Goal: Task Accomplishment & Management: Complete application form

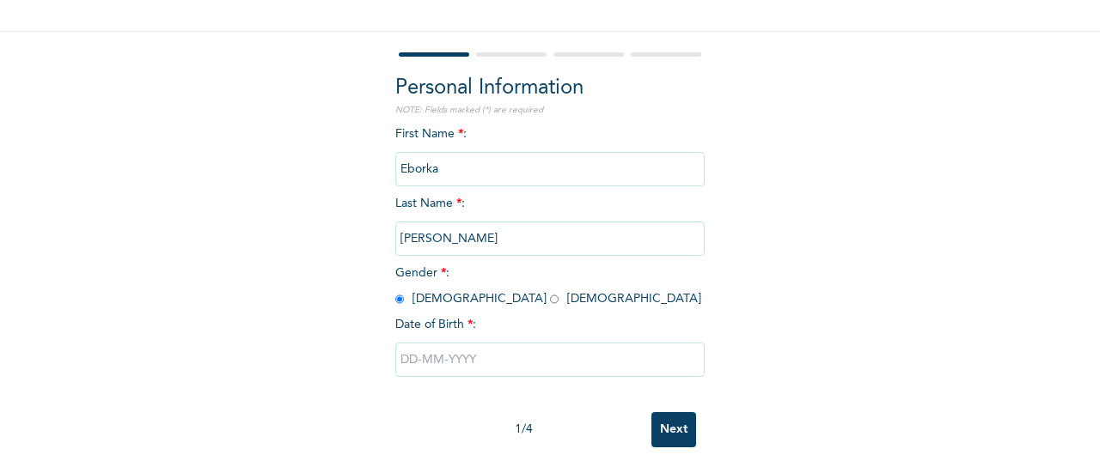
click at [433, 343] on input "text" at bounding box center [549, 360] width 309 height 34
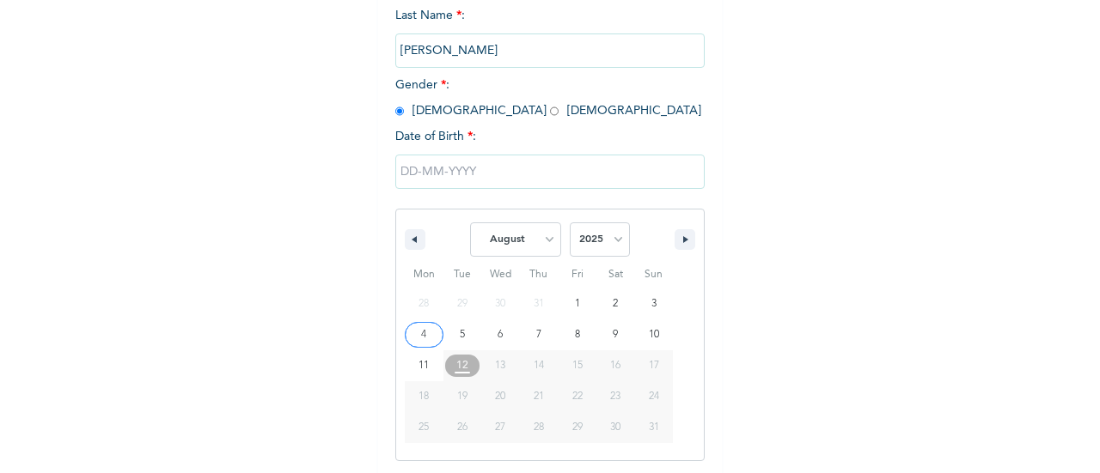
scroll to position [308, 0]
click at [533, 242] on select "January February March April May June July August September October November De…" at bounding box center [515, 237] width 91 height 34
select select "5"
click at [470, 222] on select "January February March April May June July August September October November De…" at bounding box center [515, 237] width 91 height 34
type input "[DATE]"
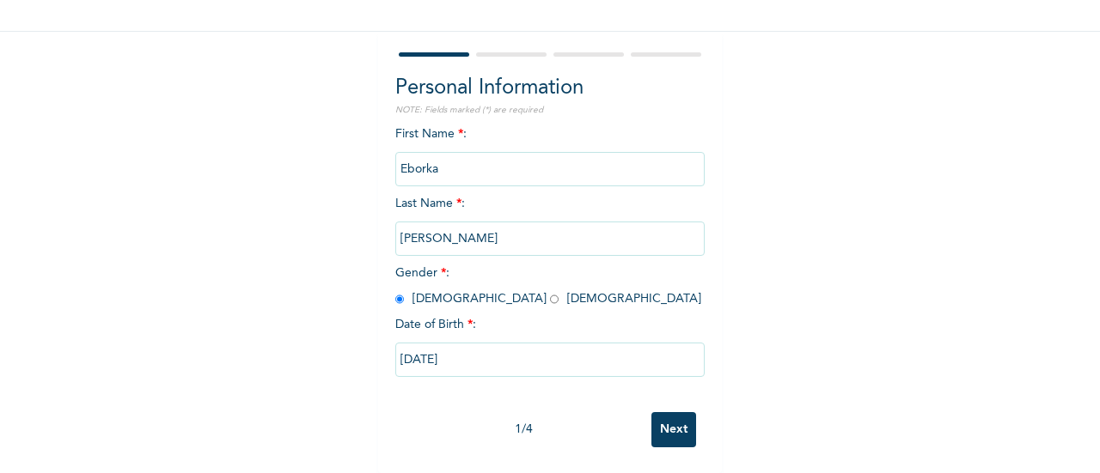
scroll to position [132, 0]
click at [481, 361] on input "[DATE]" at bounding box center [549, 360] width 309 height 34
select select "5"
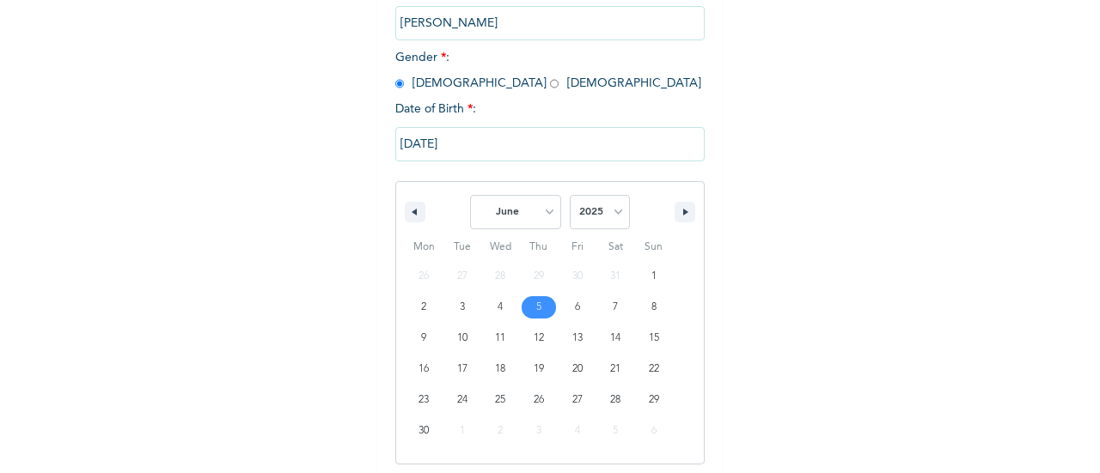
scroll to position [339, 0]
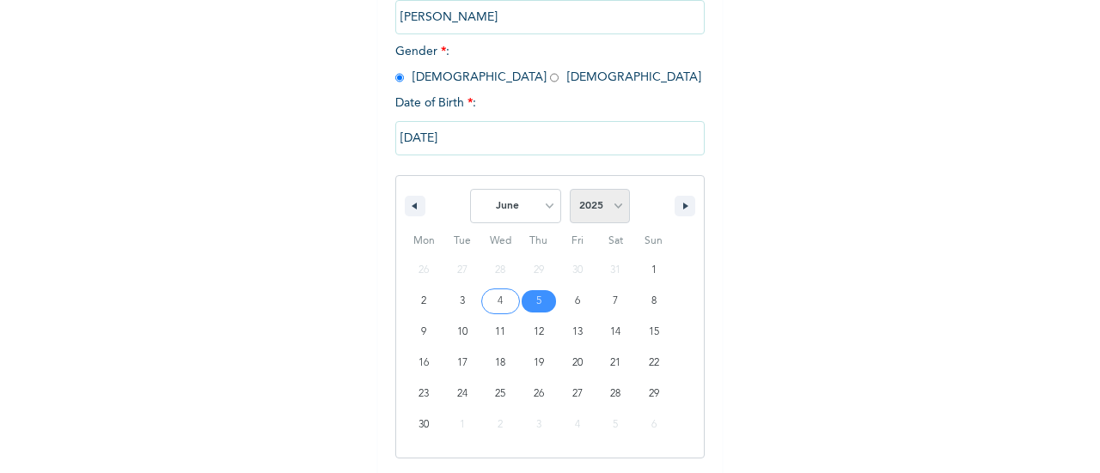
click at [594, 196] on select "2025 2024 2023 2022 2021 2020 2019 2018 2017 2016 2015 2014 2013 2012 2011 2010…" at bounding box center [600, 206] width 60 height 34
select select "1979"
click at [570, 191] on select "2025 2024 2023 2022 2021 2020 2019 2018 2017 2016 2015 2014 2013 2012 2011 2010…" at bounding box center [600, 206] width 60 height 34
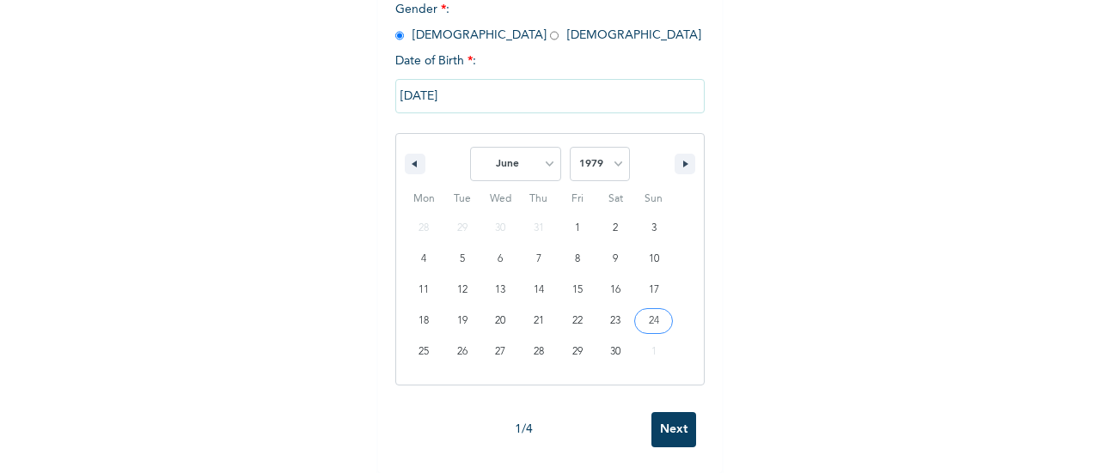
scroll to position [132, 0]
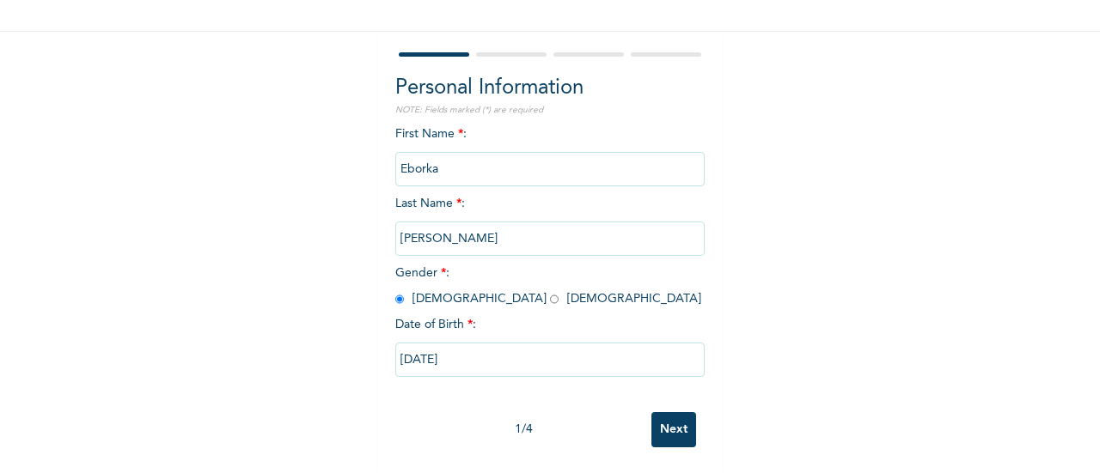
click at [667, 414] on input "Next" at bounding box center [673, 429] width 45 height 35
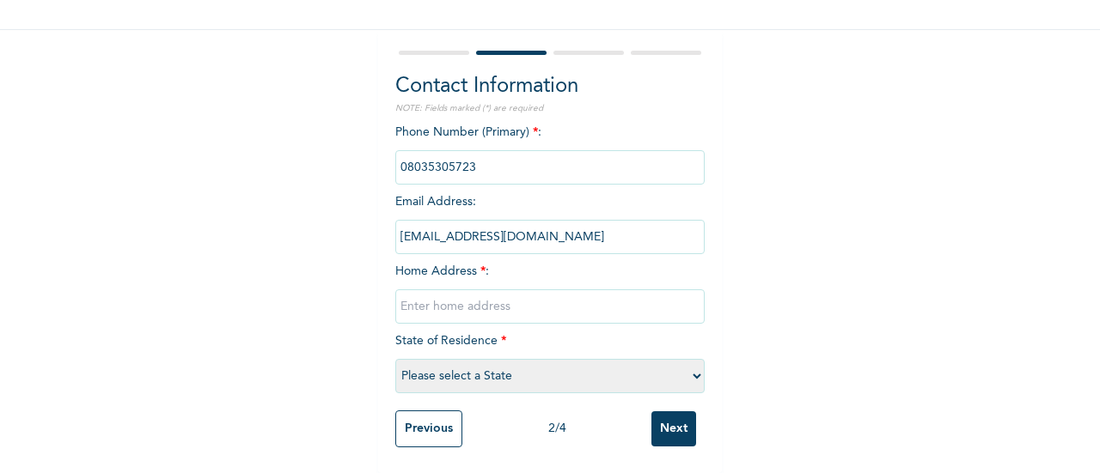
click at [463, 290] on input "text" at bounding box center [549, 307] width 309 height 34
type input "PLO 1O7 AA3 EXTENSION GUDABA KUJE"
click at [570, 359] on select "Please select a State [PERSON_NAME] (FCT) [PERSON_NAME] Ibom [GEOGRAPHIC_DATA] …" at bounding box center [549, 376] width 309 height 34
select select "15"
click at [395, 359] on select "Please select a State [PERSON_NAME] (FCT) [PERSON_NAME] Ibom [GEOGRAPHIC_DATA] …" at bounding box center [549, 376] width 309 height 34
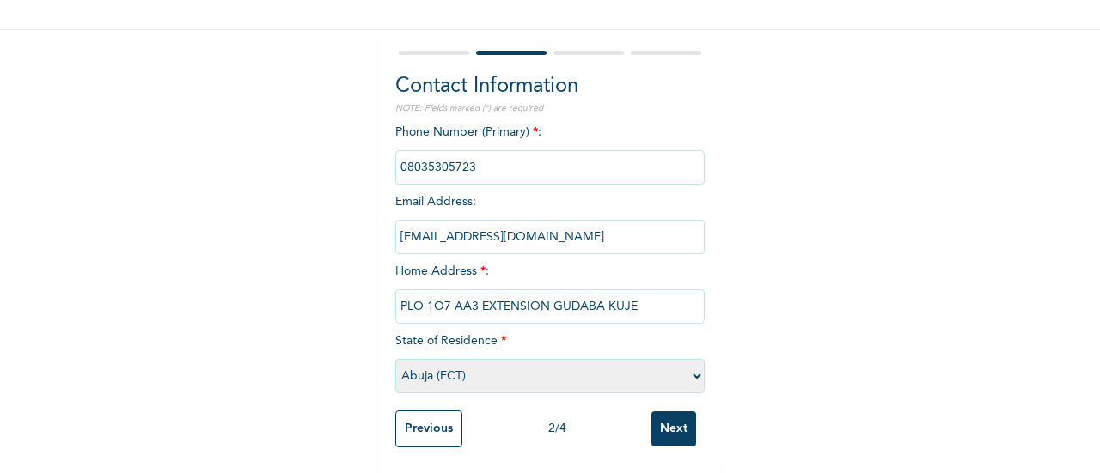
click at [658, 423] on input "Next" at bounding box center [673, 428] width 45 height 35
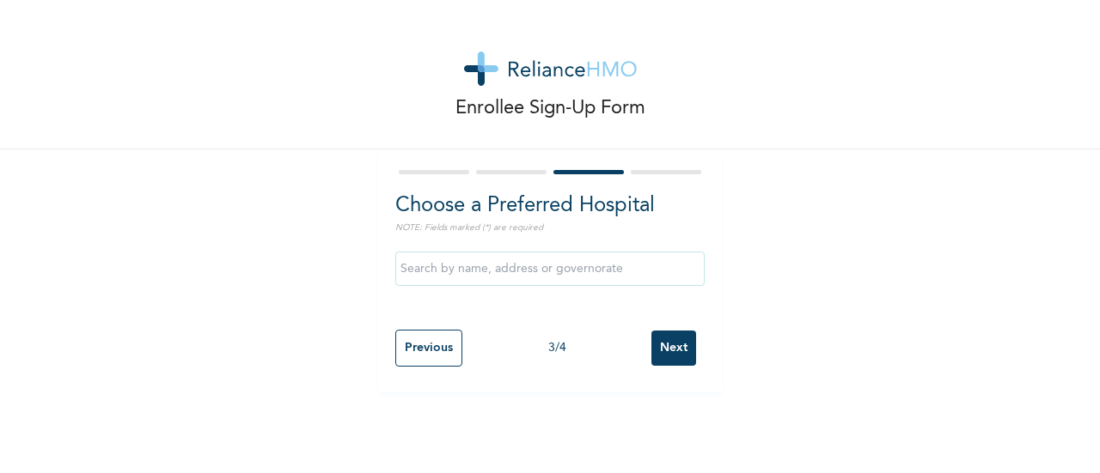
scroll to position [0, 0]
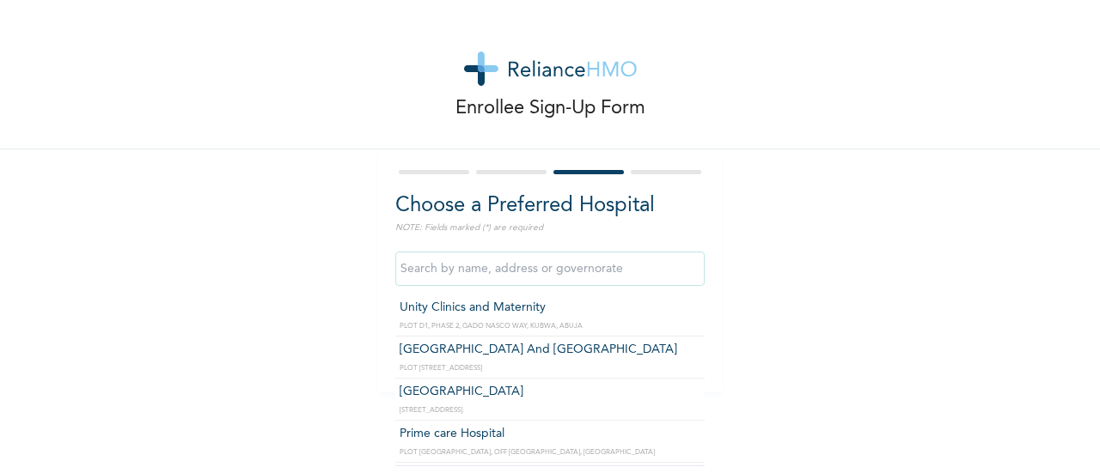
click at [491, 285] on input "text" at bounding box center [549, 269] width 309 height 34
type input "Unity Clinics and Maternity"
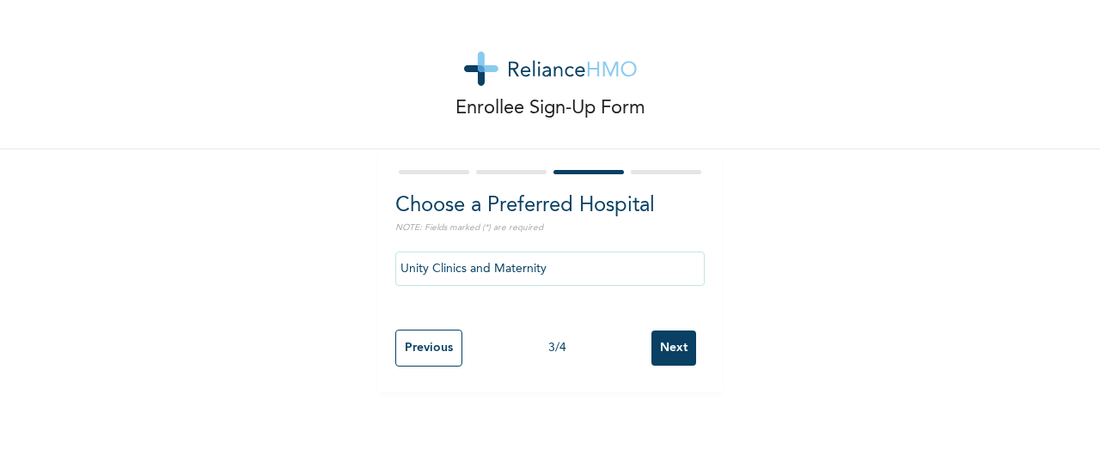
click at [667, 339] on input "Next" at bounding box center [673, 348] width 45 height 35
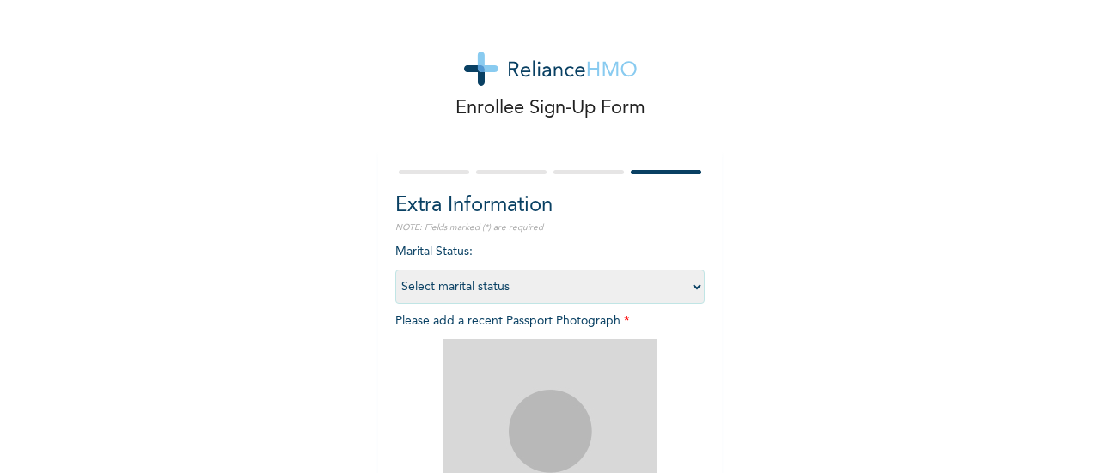
click at [486, 301] on select "Select marital status [DEMOGRAPHIC_DATA] Married [DEMOGRAPHIC_DATA] Widow/[DEMO…" at bounding box center [549, 287] width 309 height 34
select select "2"
click at [395, 270] on select "Select marital status [DEMOGRAPHIC_DATA] Married [DEMOGRAPHIC_DATA] Widow/[DEMO…" at bounding box center [549, 287] width 309 height 34
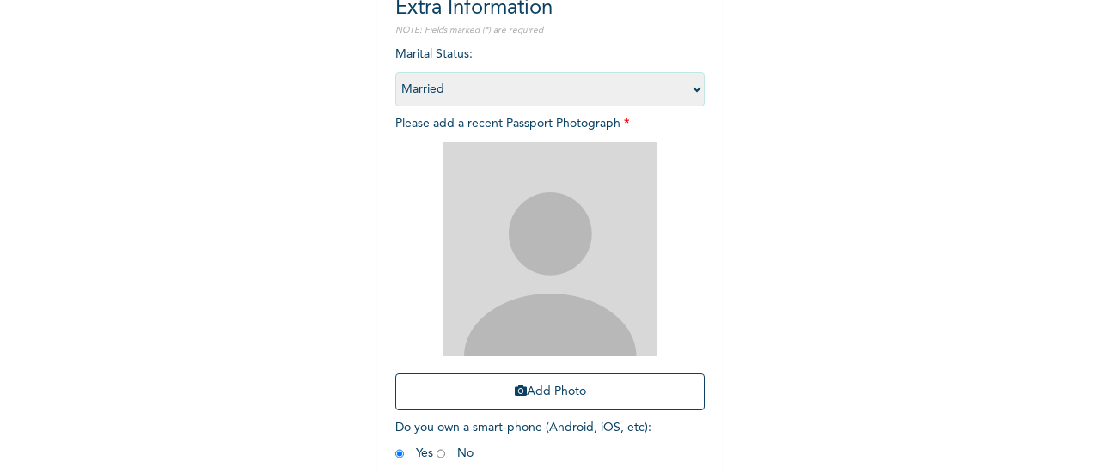
scroll to position [201, 0]
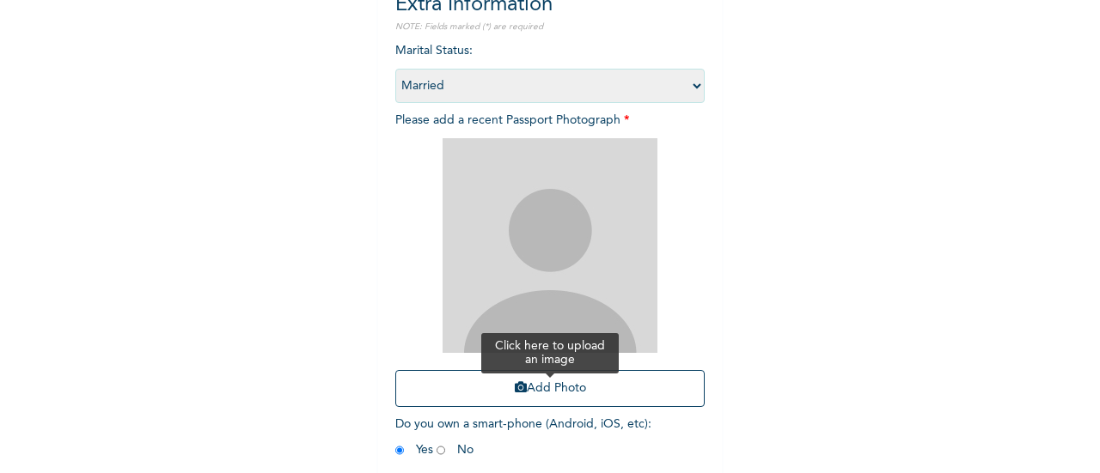
click at [488, 403] on button "Add Photo" at bounding box center [549, 388] width 309 height 37
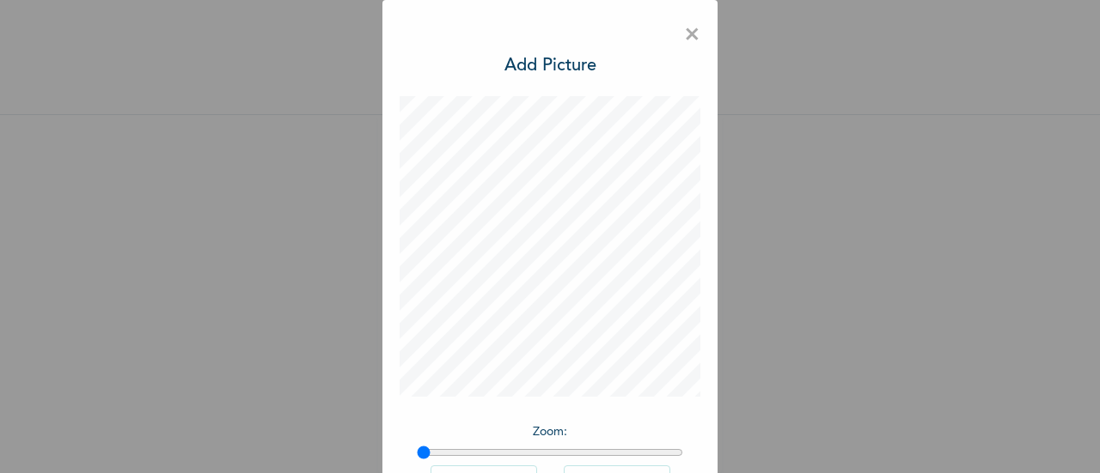
scroll to position [125, 0]
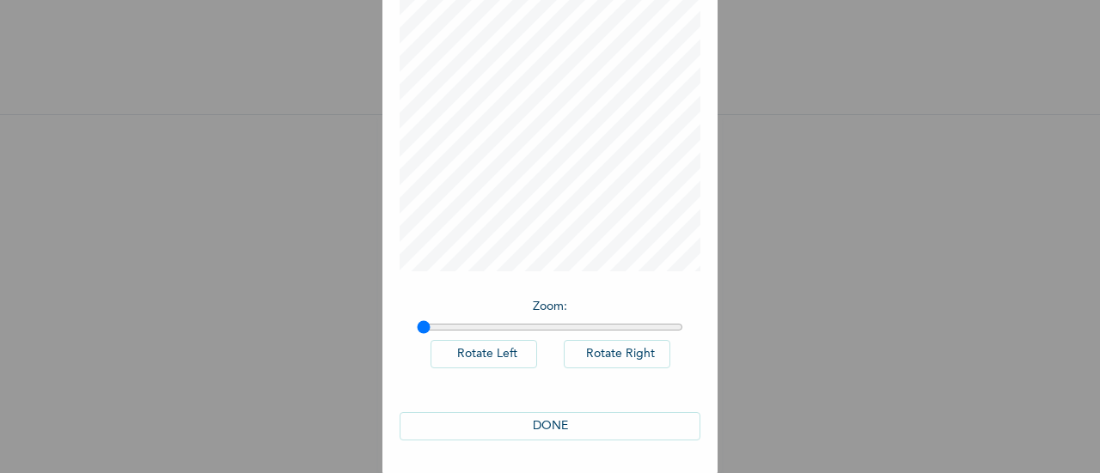
click at [546, 439] on div "DONE" at bounding box center [549, 426] width 301 height 63
click at [534, 434] on button "DONE" at bounding box center [549, 426] width 301 height 28
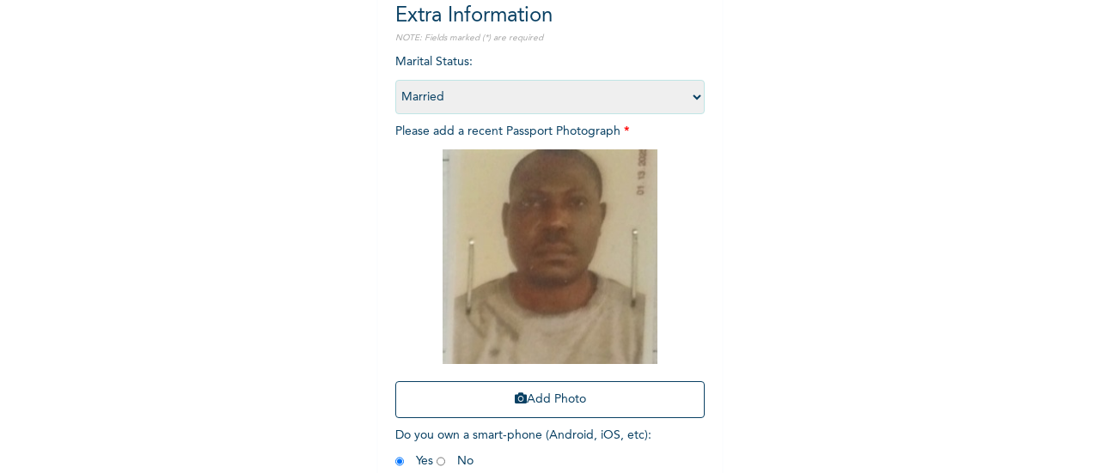
scroll to position [280, 0]
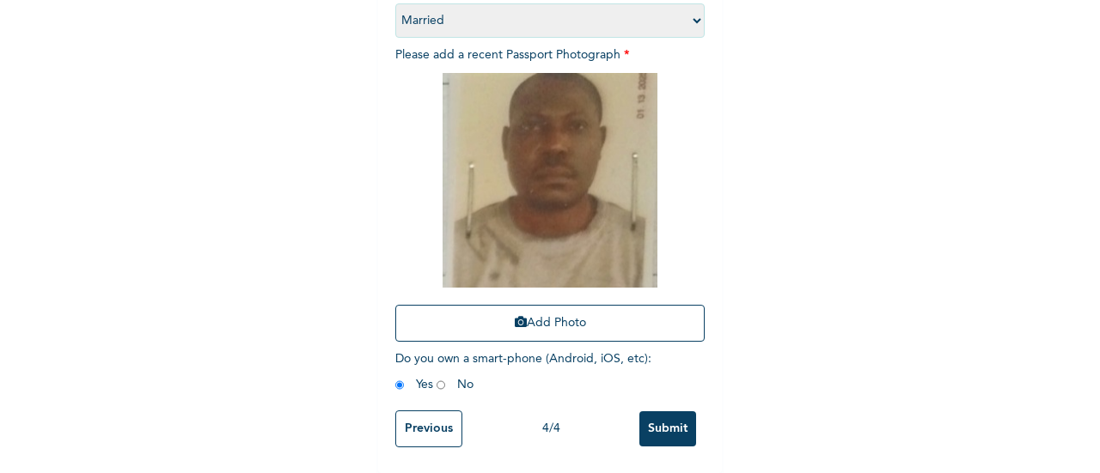
click at [656, 419] on input "Submit" at bounding box center [667, 428] width 57 height 35
